Goal: Task Accomplishment & Management: Use online tool/utility

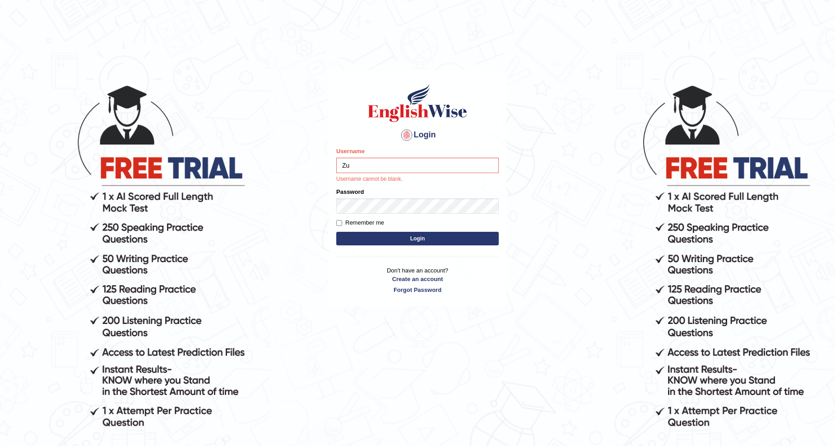
type input "Zubaria7"
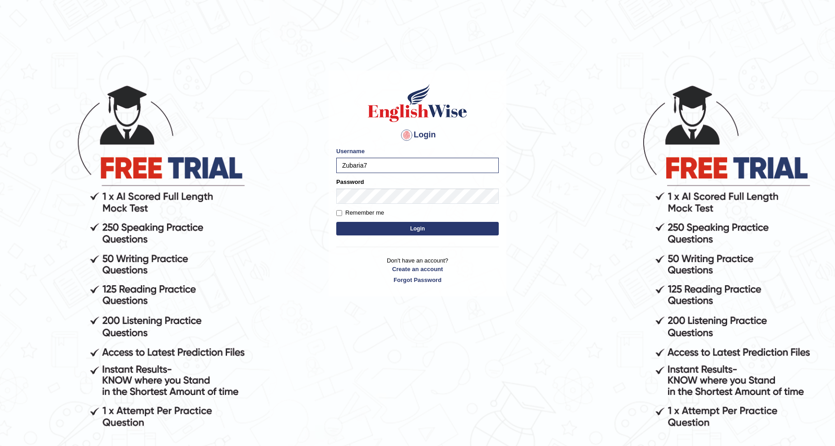
click at [340, 209] on label "Remember me" at bounding box center [360, 212] width 48 height 9
click at [340, 210] on input "Remember me" at bounding box center [339, 213] width 6 height 6
checkbox input "true"
click at [396, 229] on button "Login" at bounding box center [417, 229] width 163 height 14
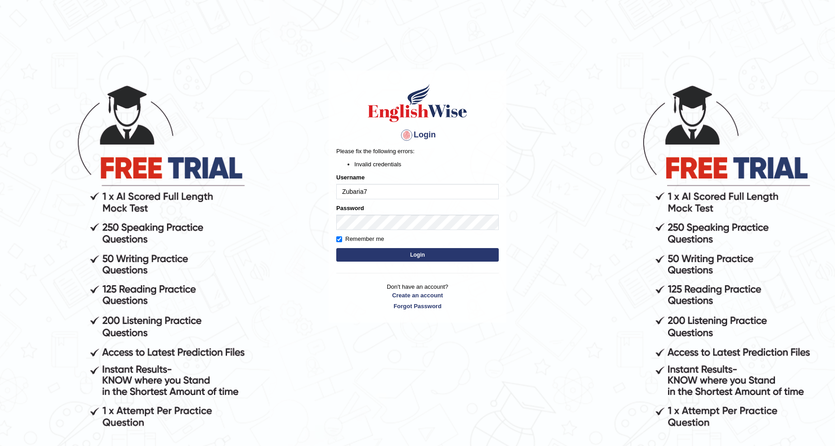
click at [416, 255] on button "Login" at bounding box center [417, 255] width 163 height 14
click at [434, 259] on button "Login" at bounding box center [417, 255] width 163 height 14
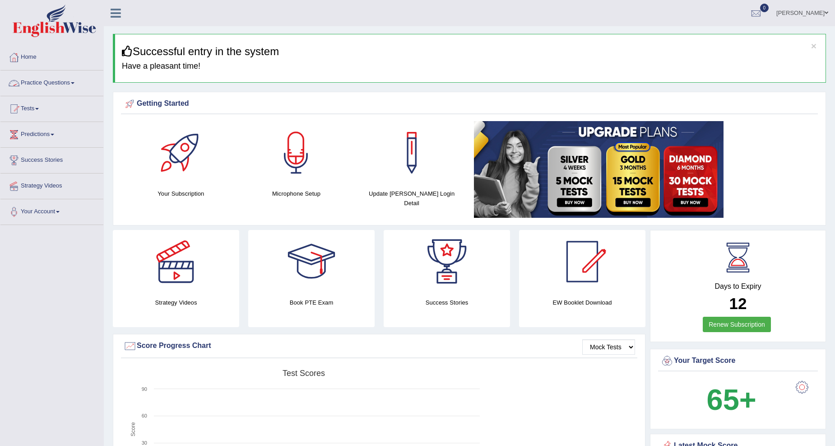
click at [42, 80] on link "Practice Questions" at bounding box center [51, 81] width 103 height 23
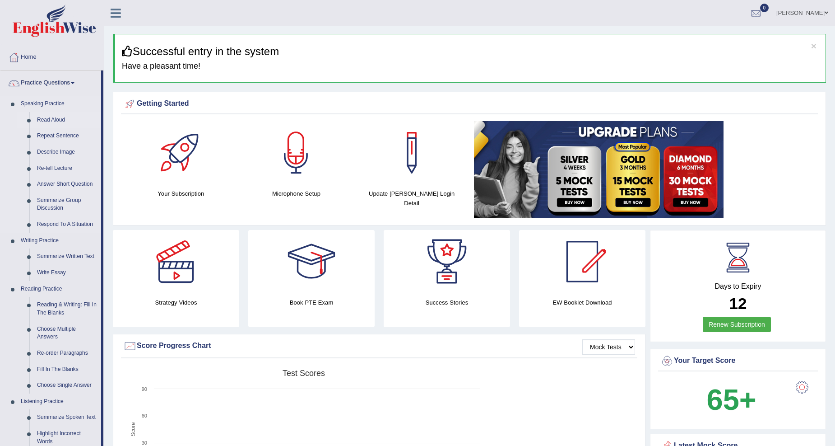
click at [44, 120] on link "Read Aloud" at bounding box center [67, 120] width 68 height 16
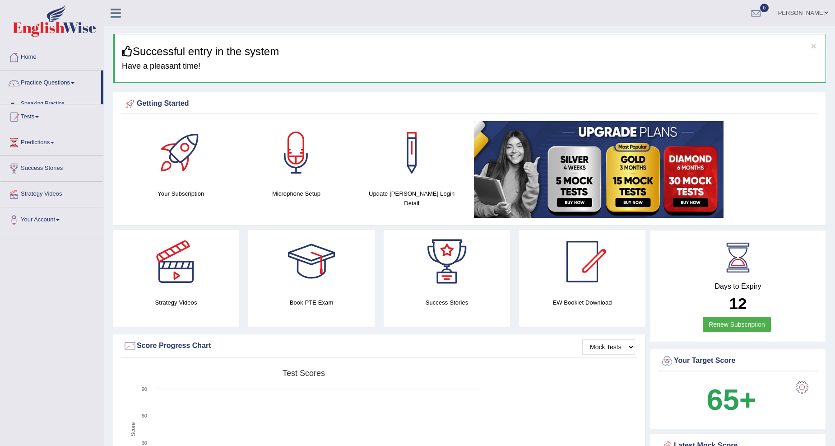
click at [42, 118] on link "Writing Practice" at bounding box center [59, 120] width 84 height 16
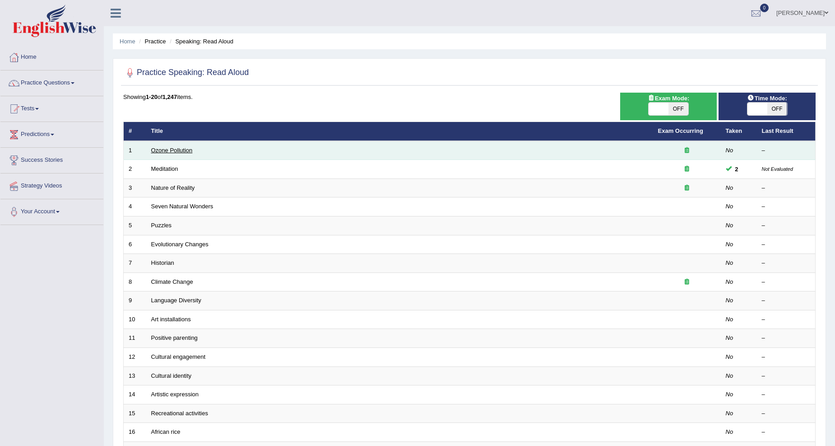
click at [164, 149] on link "Ozone Pollution" at bounding box center [172, 150] width 42 height 7
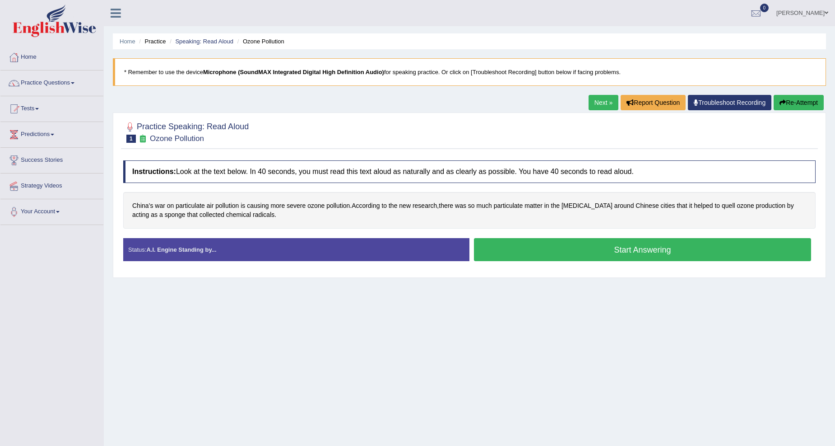
click at [29, 52] on link "Home" at bounding box center [51, 56] width 103 height 23
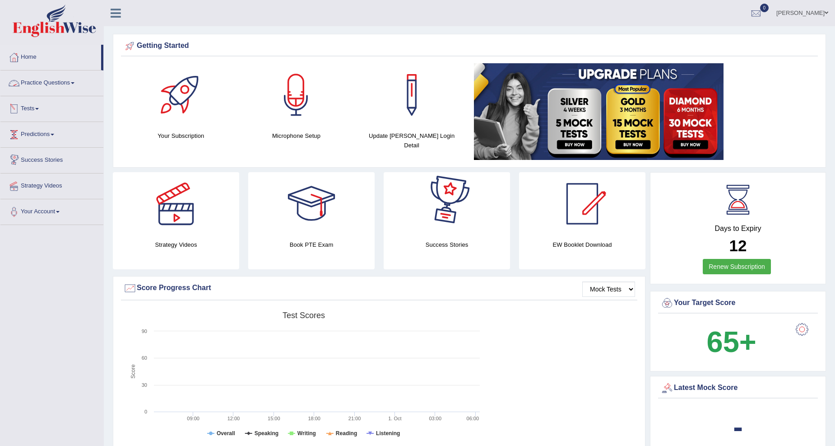
click at [43, 83] on link "Practice Questions" at bounding box center [51, 81] width 103 height 23
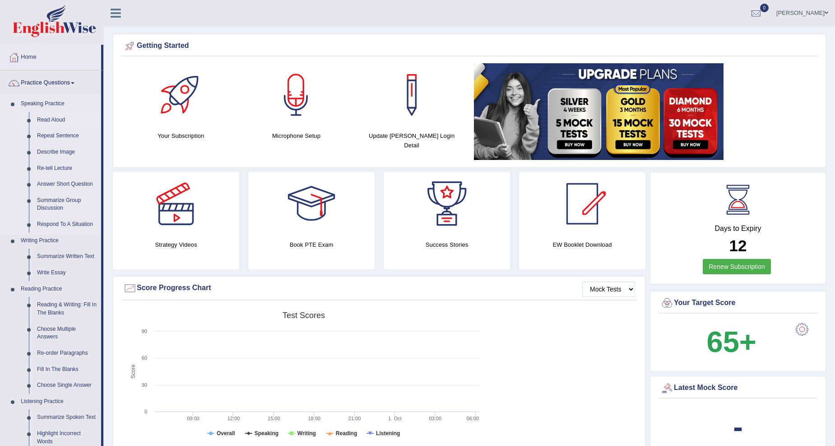
click at [55, 115] on link "Read Aloud" at bounding box center [67, 120] width 68 height 16
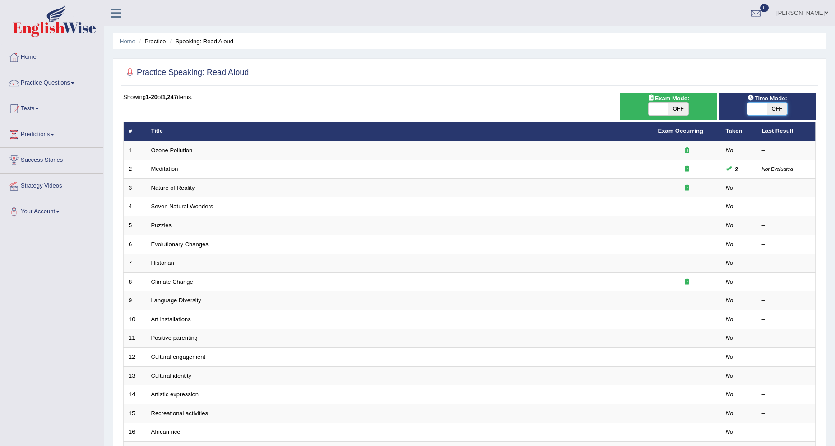
click at [757, 106] on span at bounding box center [758, 109] width 20 height 13
checkbox input "true"
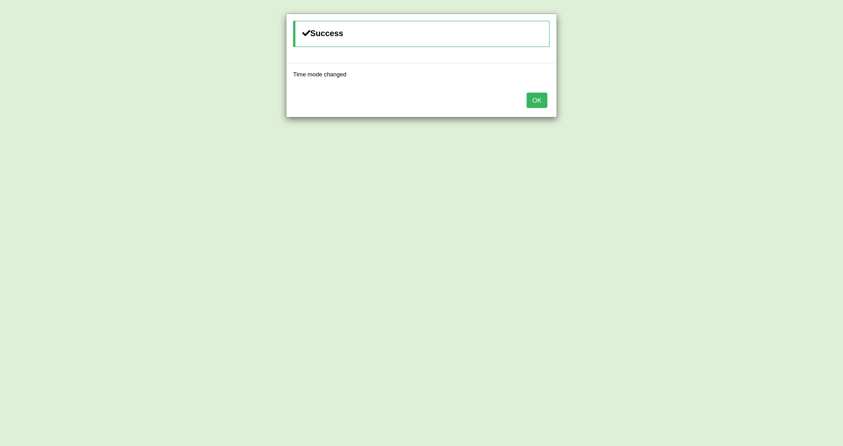
click at [562, 103] on div "Success Time mode changed OK" at bounding box center [421, 223] width 843 height 446
click at [536, 99] on button "OK" at bounding box center [537, 100] width 21 height 15
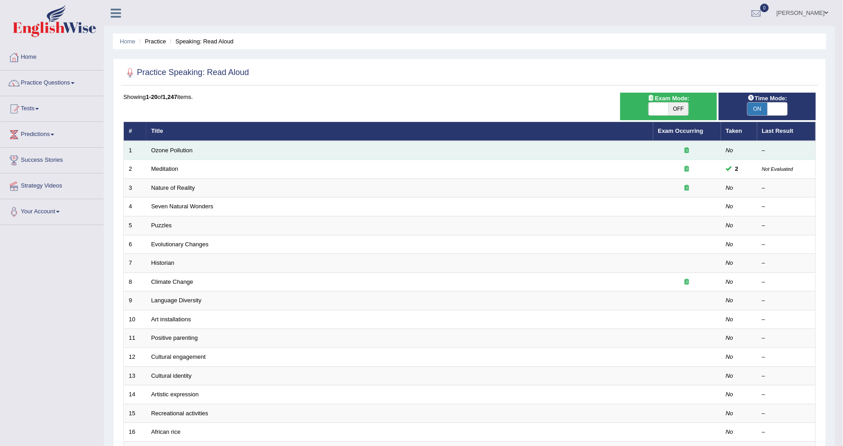
click at [156, 145] on td "Ozone Pollution" at bounding box center [399, 150] width 507 height 19
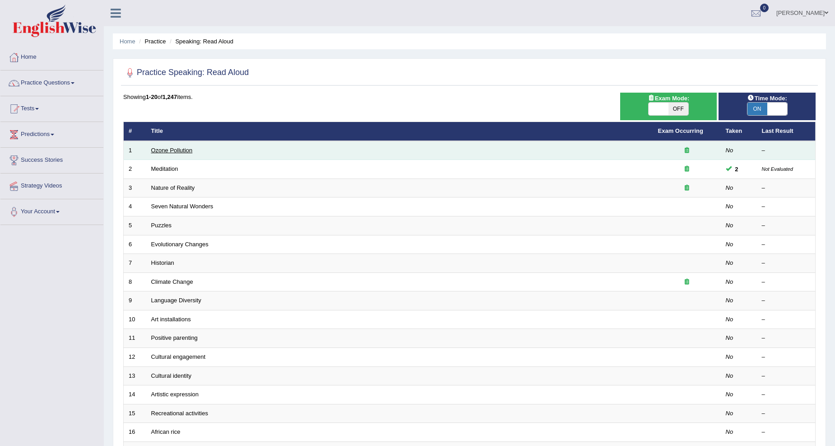
click at [164, 148] on link "Ozone Pollution" at bounding box center [172, 150] width 42 height 7
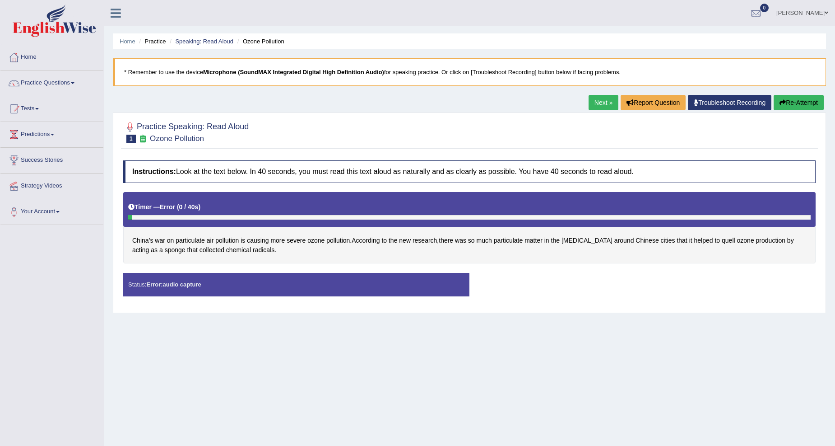
click at [194, 202] on div "Timer — Error ( 0 / 40s )" at bounding box center [469, 207] width 683 height 16
click at [795, 98] on button "Re-Attempt" at bounding box center [799, 102] width 50 height 15
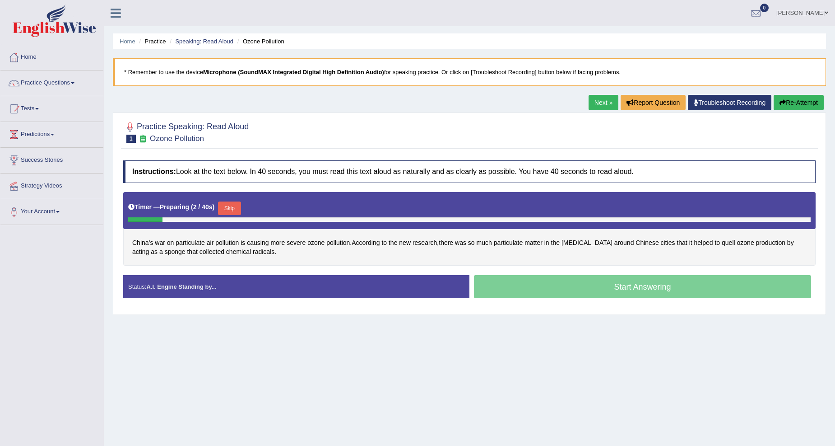
click at [228, 203] on button "Skip" at bounding box center [229, 208] width 23 height 14
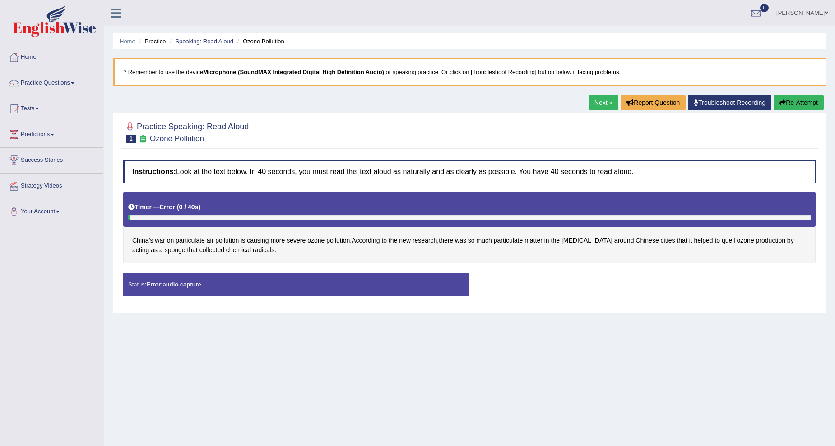
click at [170, 281] on strong "Error: audio capture" at bounding box center [173, 284] width 55 height 7
click at [46, 82] on link "Practice Questions" at bounding box center [51, 81] width 103 height 23
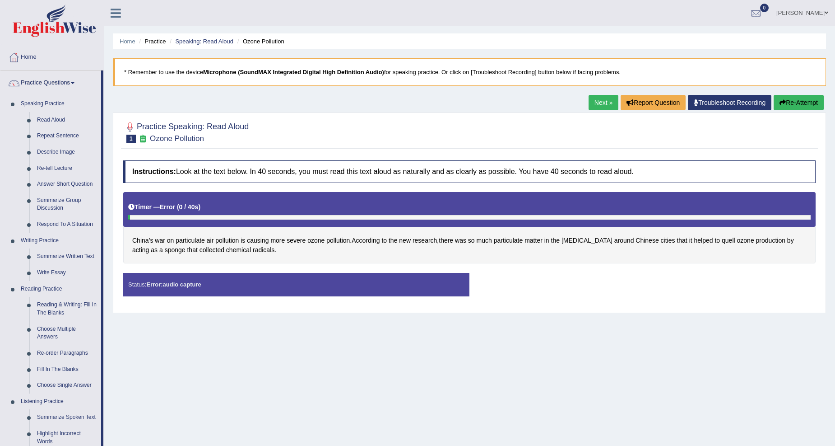
click at [704, 97] on link "Troubleshoot Recording" at bounding box center [730, 102] width 84 height 15
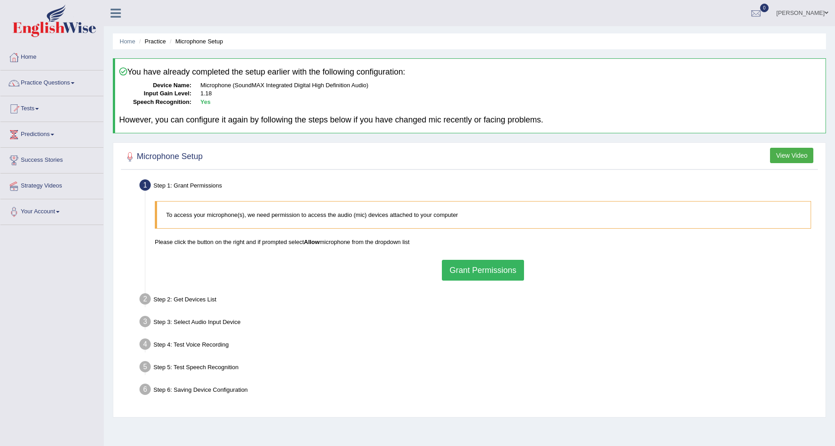
click at [484, 271] on button "Grant Permissions" at bounding box center [483, 270] width 82 height 21
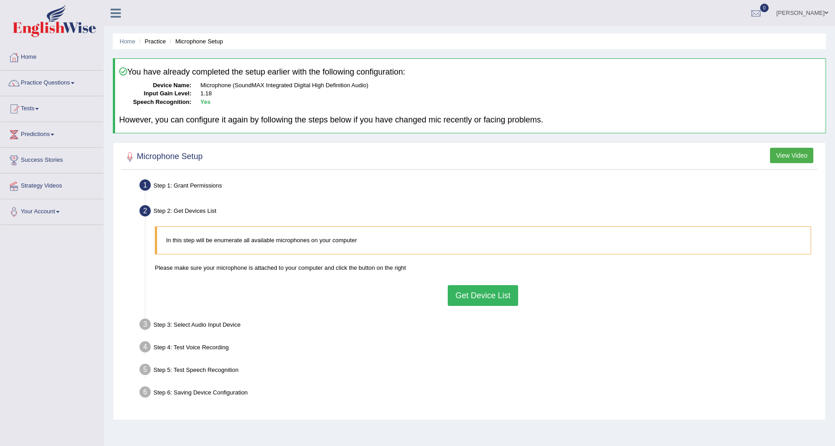
click at [486, 292] on button "Get Device List" at bounding box center [483, 295] width 70 height 21
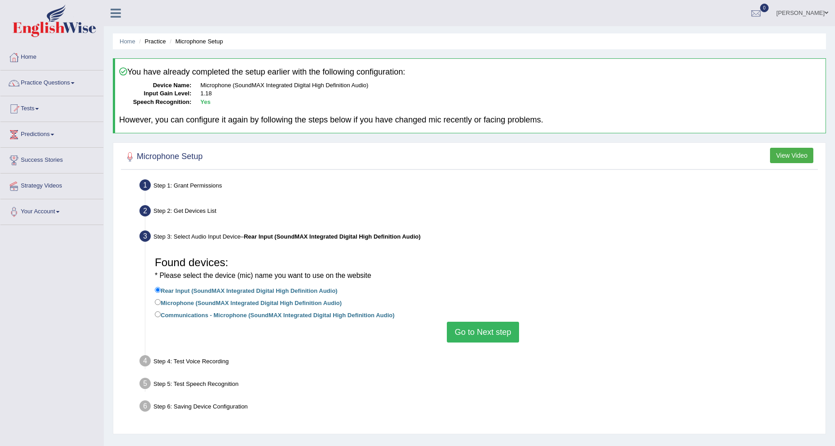
click at [484, 328] on button "Go to Next step" at bounding box center [483, 332] width 72 height 21
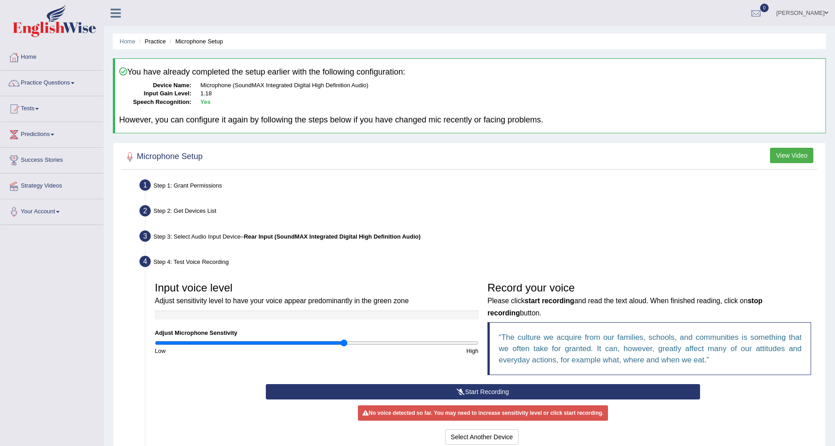
click at [489, 389] on button "Start Recording" at bounding box center [483, 391] width 435 height 15
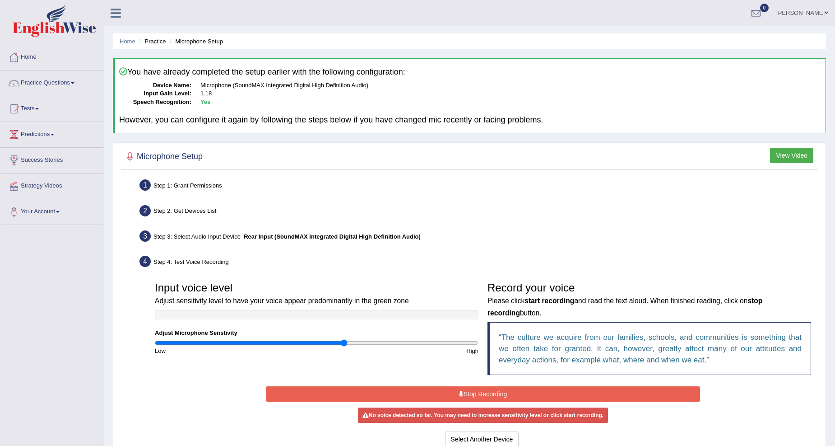
click at [491, 389] on button "Stop Recording" at bounding box center [483, 393] width 435 height 15
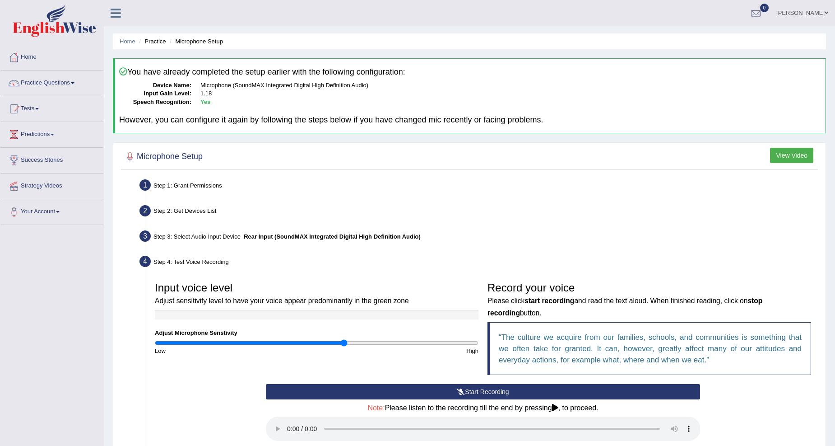
click at [555, 405] on icon at bounding box center [555, 407] width 6 height 7
click at [816, 281] on div "Step 1: Grant Permissions To access your microphone(s), we need permission to a…" at bounding box center [469, 366] width 697 height 378
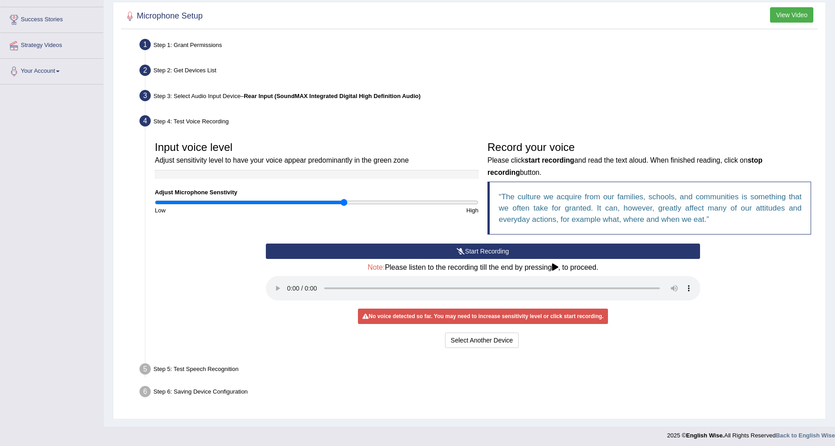
scroll to position [142, 0]
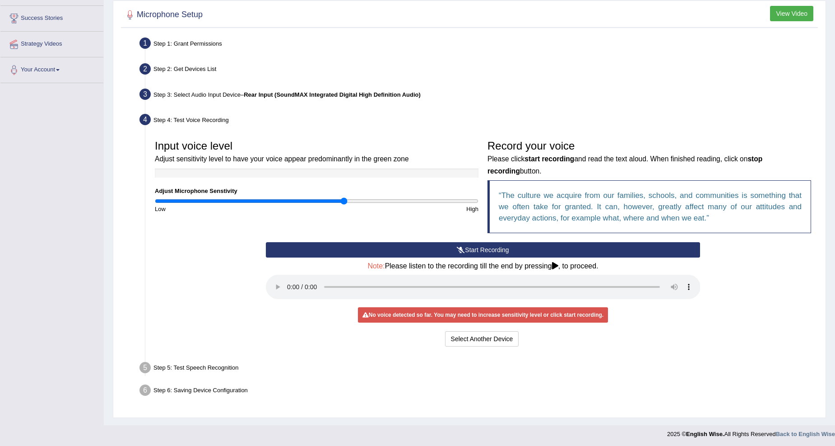
click at [471, 262] on h4 "Note: Please listen to the recording till the end by pressing , to proceed." at bounding box center [483, 266] width 435 height 8
click at [480, 303] on div "Start Recording Stop Recording Note: Please listen to the recording till the en…" at bounding box center [483, 295] width 444 height 107
click at [515, 312] on div "No voice detected so far. You may need to increase sensitivity level or click s…" at bounding box center [483, 314] width 250 height 15
click at [476, 337] on button "Select Another Device" at bounding box center [482, 338] width 74 height 15
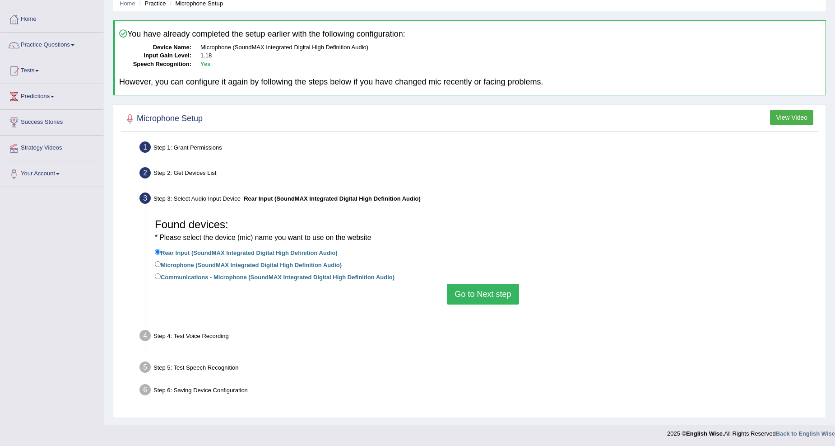
scroll to position [28, 0]
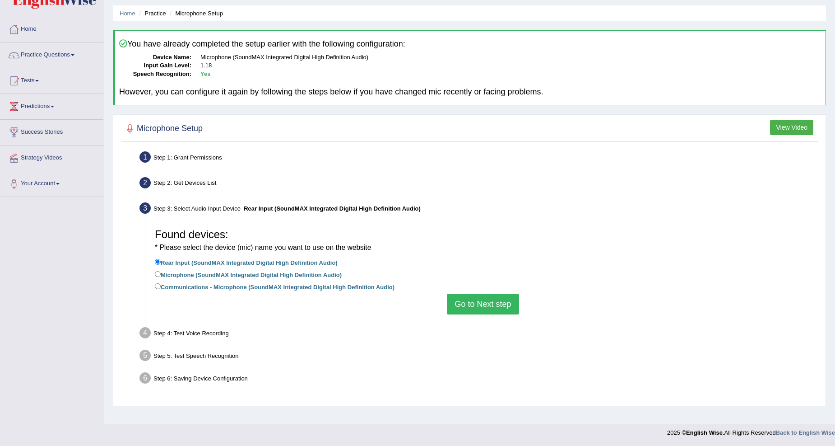
click at [483, 300] on button "Go to Next step" at bounding box center [483, 304] width 72 height 21
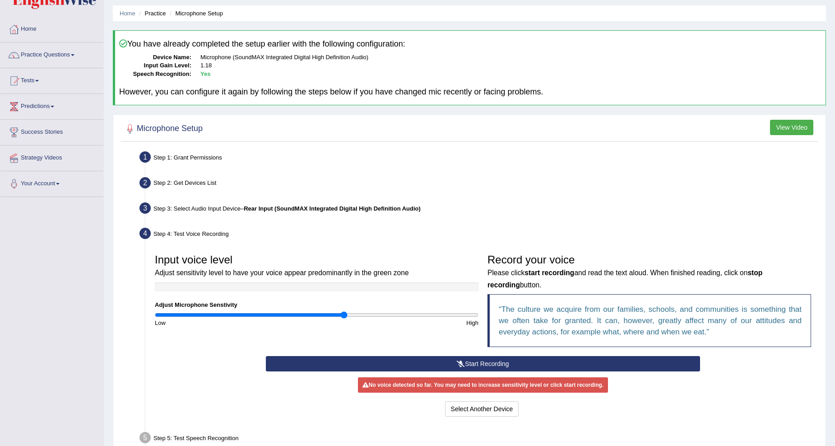
click at [508, 362] on button "Start Recording" at bounding box center [483, 363] width 435 height 15
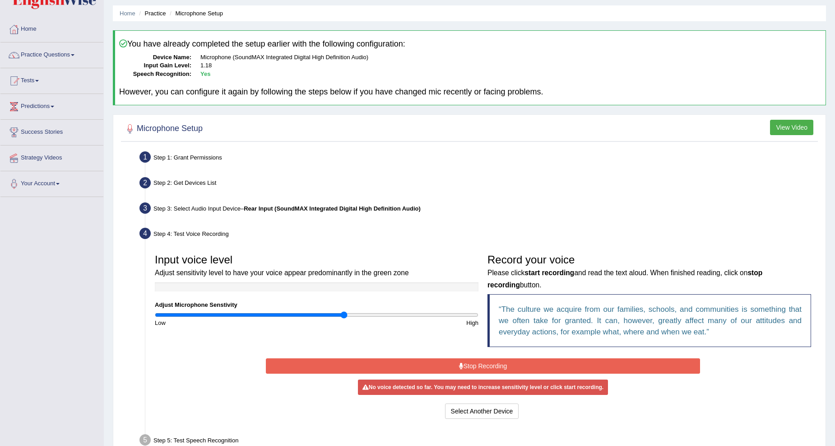
click at [509, 361] on button "Stop Recording" at bounding box center [483, 365] width 435 height 15
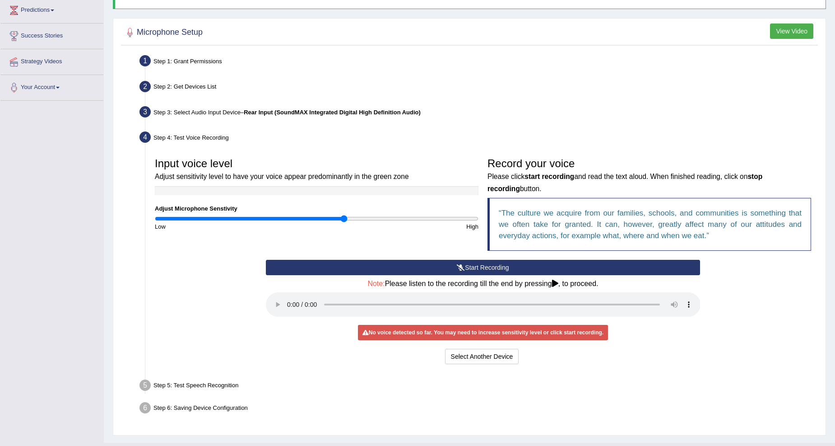
scroll to position [142, 0]
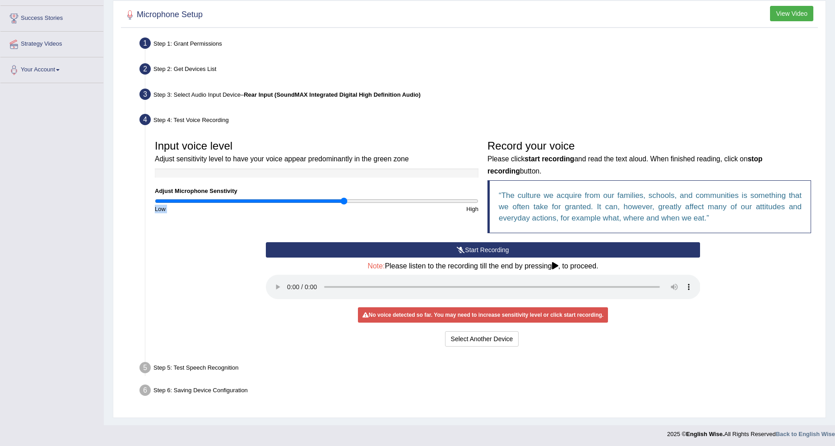
drag, startPoint x: 340, startPoint y: 195, endPoint x: 434, endPoint y: 207, distance: 94.7
click at [434, 207] on div "Input voice level Adjust sensitivity level to have your voice appear predominan…" at bounding box center [316, 174] width 333 height 78
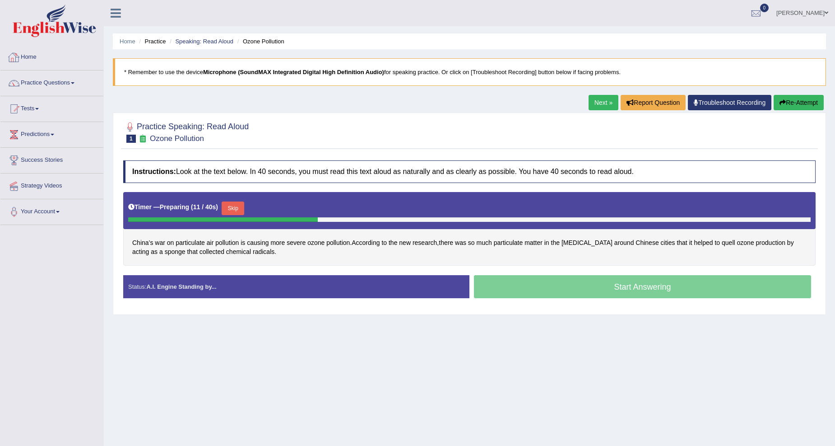
click at [23, 52] on link "Home" at bounding box center [51, 56] width 103 height 23
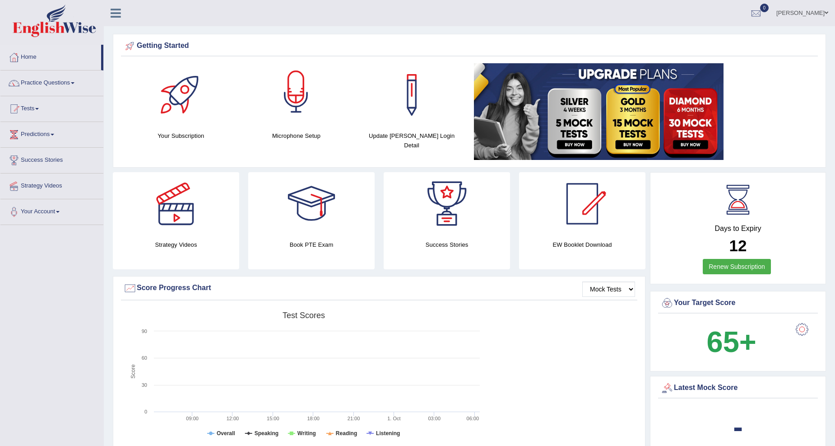
click at [287, 96] on div at bounding box center [296, 94] width 63 height 63
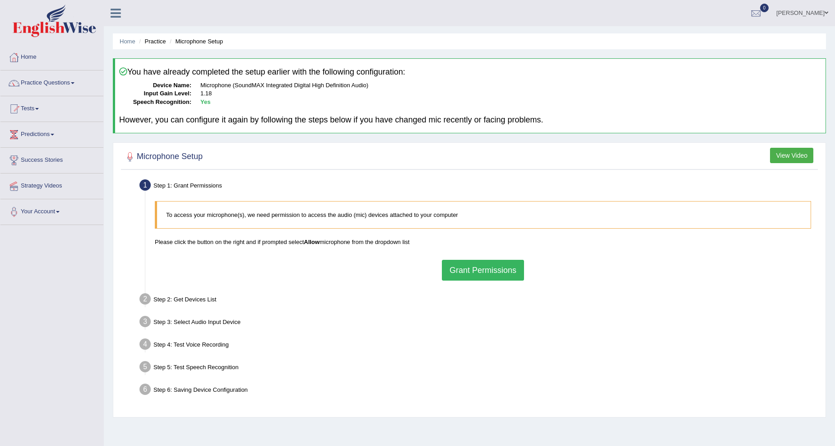
click at [280, 98] on dd "Yes" at bounding box center [511, 102] width 621 height 9
click at [475, 271] on button "Grant Permissions" at bounding box center [483, 270] width 82 height 21
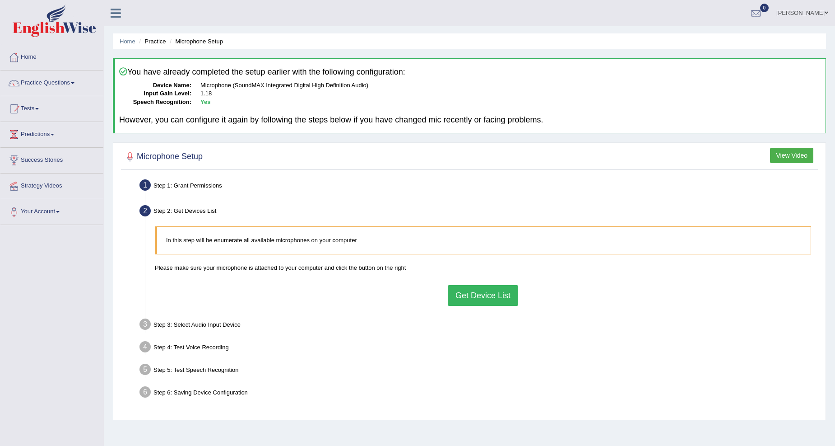
click at [473, 297] on button "Get Device List" at bounding box center [483, 295] width 70 height 21
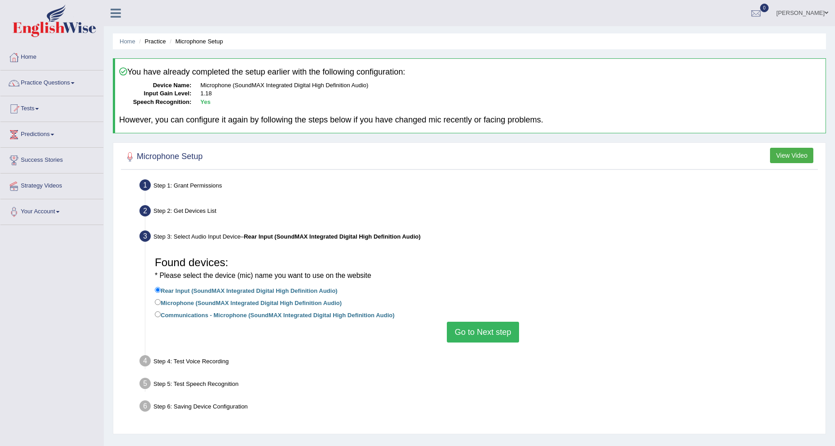
click at [485, 339] on button "Go to Next step" at bounding box center [483, 332] width 72 height 21
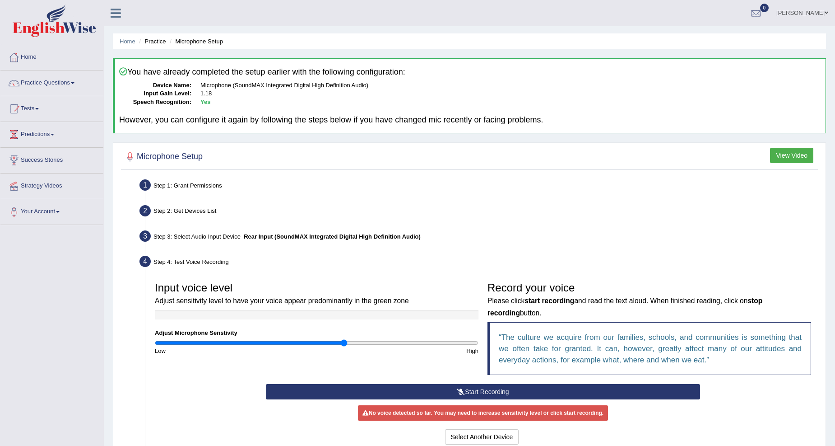
click at [443, 384] on button "Start Recording" at bounding box center [483, 391] width 435 height 15
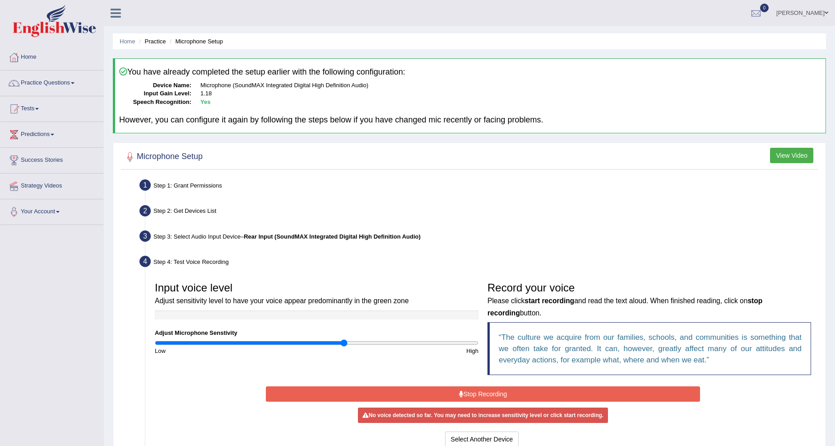
click at [480, 386] on button "Stop Recording" at bounding box center [483, 393] width 435 height 15
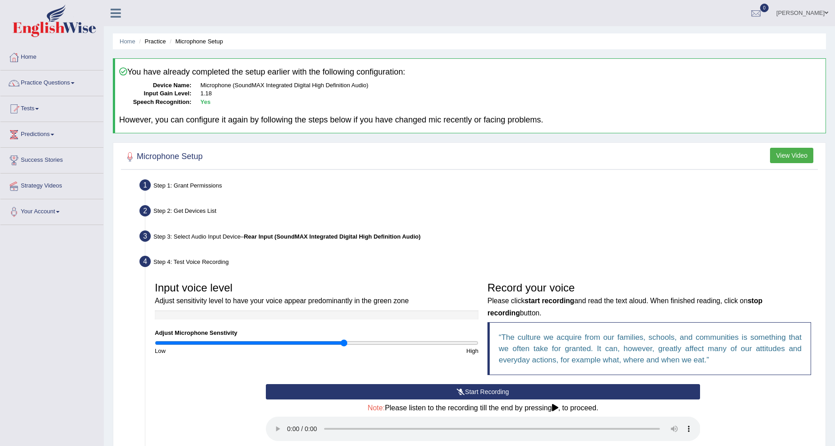
click at [793, 151] on button "View Video" at bounding box center [791, 155] width 43 height 15
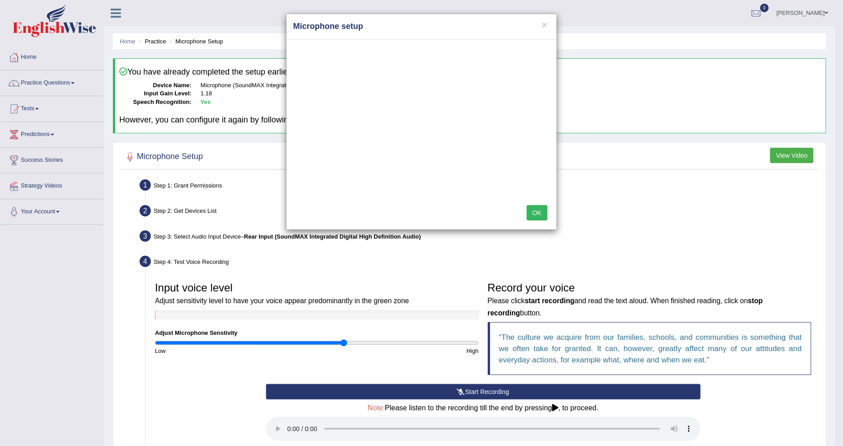
click at [39, 213] on div "× Microphone setup OK" at bounding box center [421, 223] width 843 height 446
click at [56, 210] on div "× Microphone setup OK" at bounding box center [421, 223] width 843 height 446
click at [61, 208] on div "× Microphone setup OK" at bounding box center [421, 223] width 843 height 446
click at [545, 22] on button "×" at bounding box center [544, 24] width 5 height 9
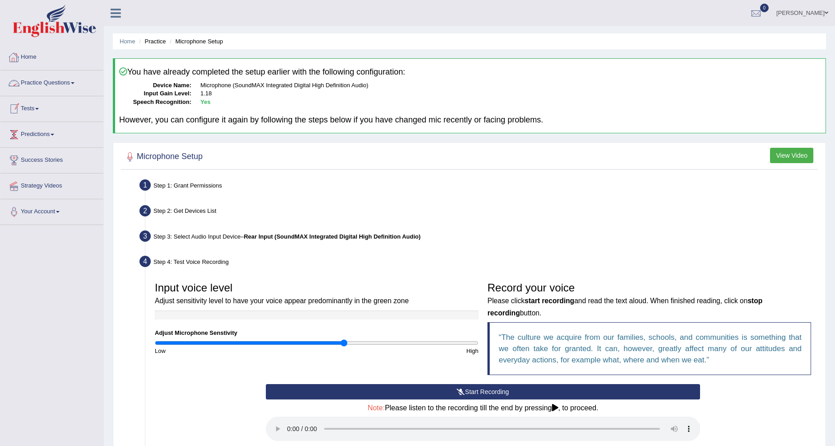
click at [32, 46] on link "Home" at bounding box center [51, 56] width 103 height 23
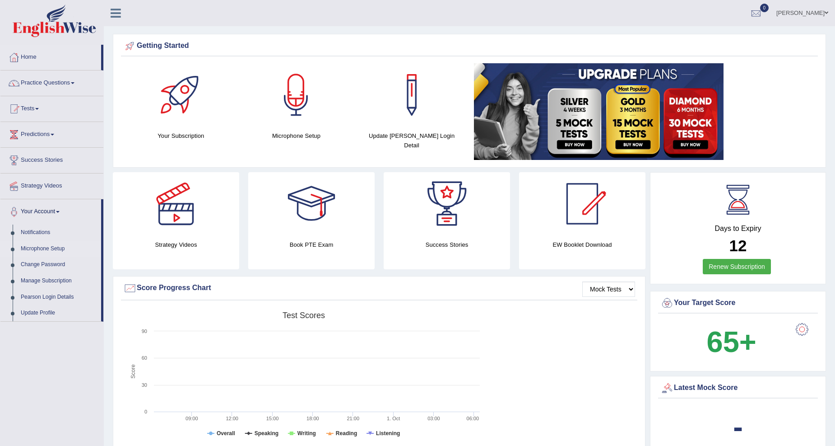
click at [46, 250] on link "Microphone Setup" at bounding box center [59, 249] width 84 height 16
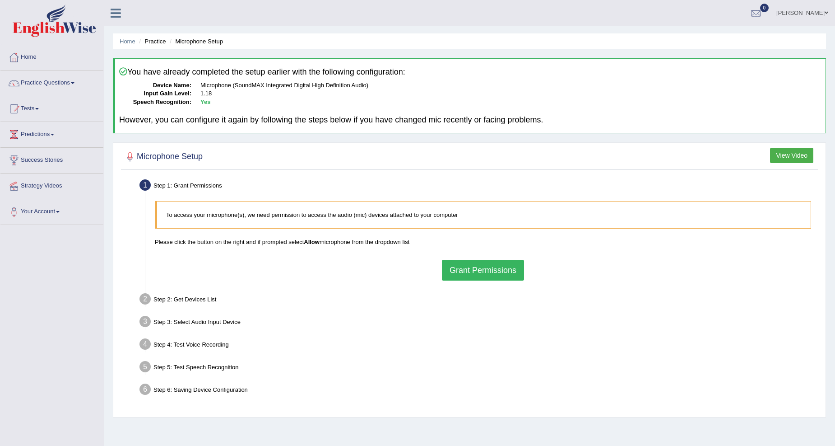
click at [481, 265] on button "Grant Permissions" at bounding box center [483, 270] width 82 height 21
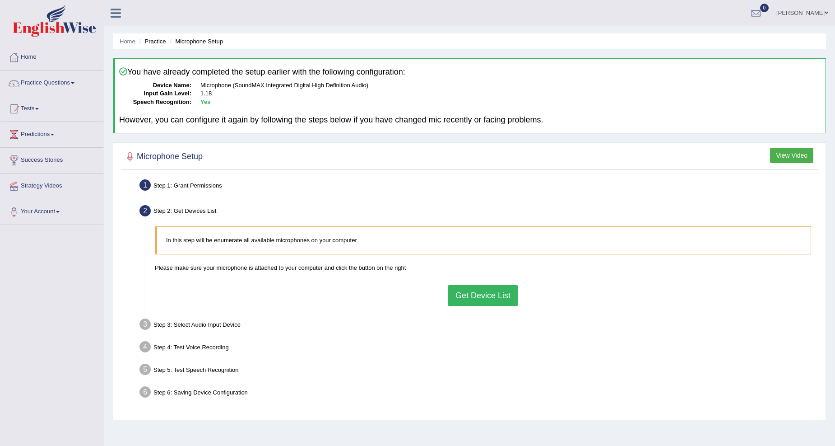
click at [466, 292] on button "Get Device List" at bounding box center [483, 295] width 70 height 21
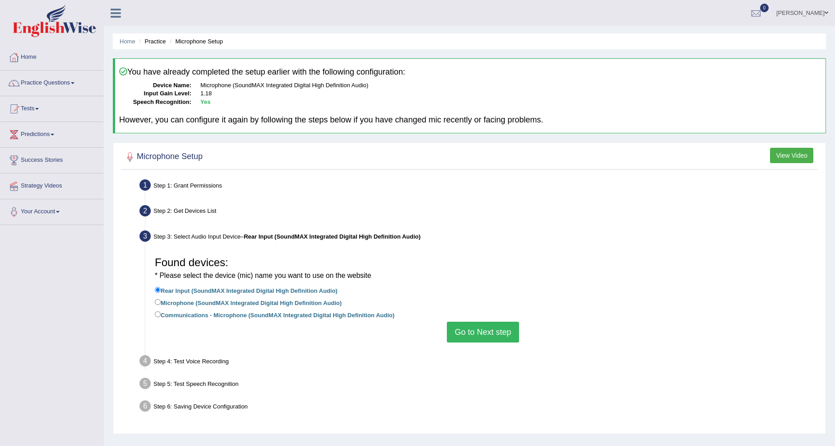
click at [178, 301] on label "Microphone (SoundMAX Integrated Digital High Definition Audio)" at bounding box center [248, 302] width 187 height 10
click at [161, 301] on input "Microphone (SoundMAX Integrated Digital High Definition Audio)" at bounding box center [158, 302] width 6 height 6
radio input "true"
click at [322, 312] on label "Communications - Microphone (SoundMAX Integrated Digital High Definition Audio)" at bounding box center [275, 314] width 240 height 10
click at [161, 312] on input "Communications - Microphone (SoundMAX Integrated Digital High Definition Audio)" at bounding box center [158, 314] width 6 height 6
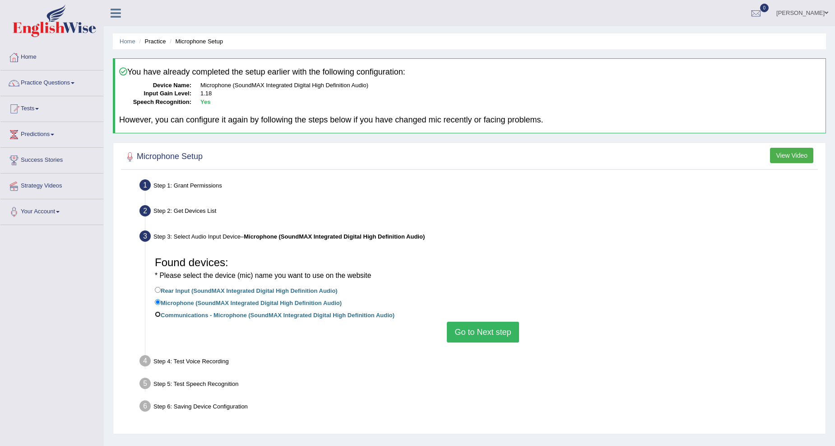
radio input "true"
click at [180, 299] on label "Microphone (SoundMAX Integrated Digital High Definition Audio)" at bounding box center [248, 302] width 187 height 10
click at [161, 299] on input "Microphone (SoundMAX Integrated Digital High Definition Audio)" at bounding box center [158, 302] width 6 height 6
radio input "true"
click at [188, 286] on label "Rear Input (SoundMAX Integrated Digital High Definition Audio)" at bounding box center [246, 290] width 183 height 10
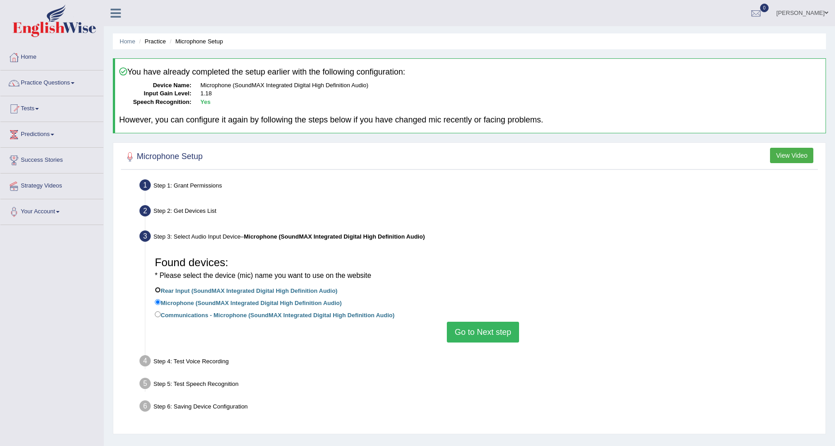
click at [161, 287] on input "Rear Input (SoundMAX Integrated Digital High Definition Audio)" at bounding box center [158, 290] width 6 height 6
radio input "true"
click at [487, 326] on button "Go to Next step" at bounding box center [483, 332] width 72 height 21
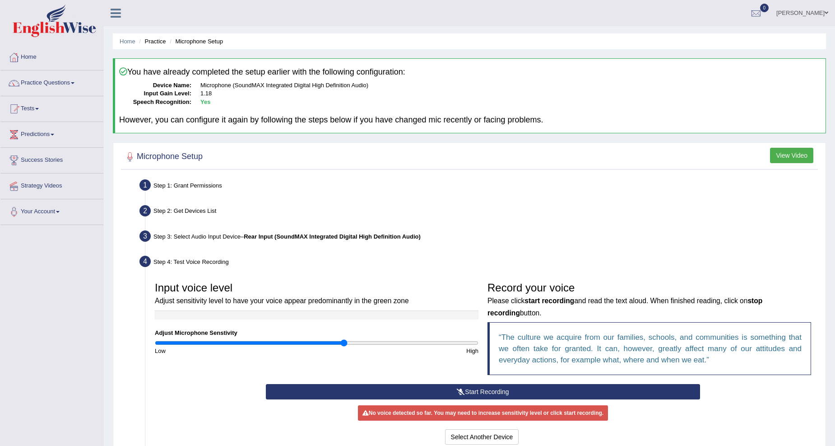
click at [436, 391] on button "Start Recording" at bounding box center [483, 391] width 435 height 15
